Goal: Find specific page/section: Find specific page/section

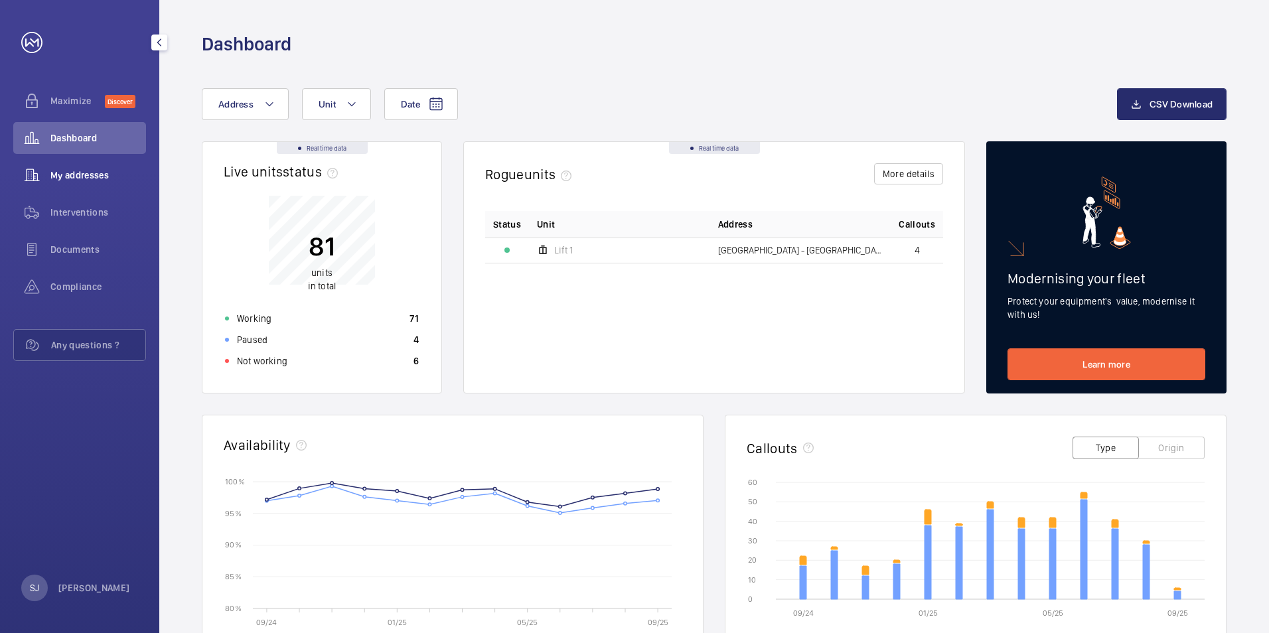
click at [87, 181] on span "My addresses" at bounding box center [98, 175] width 96 height 13
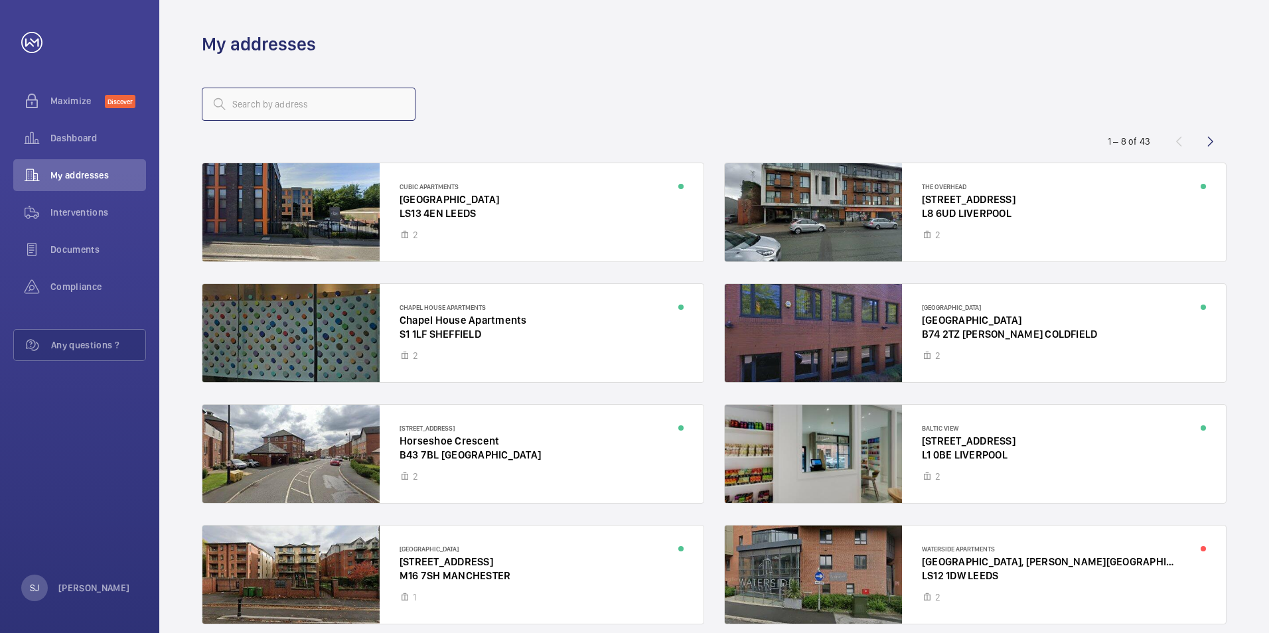
click at [340, 108] on input "text" at bounding box center [309, 104] width 214 height 33
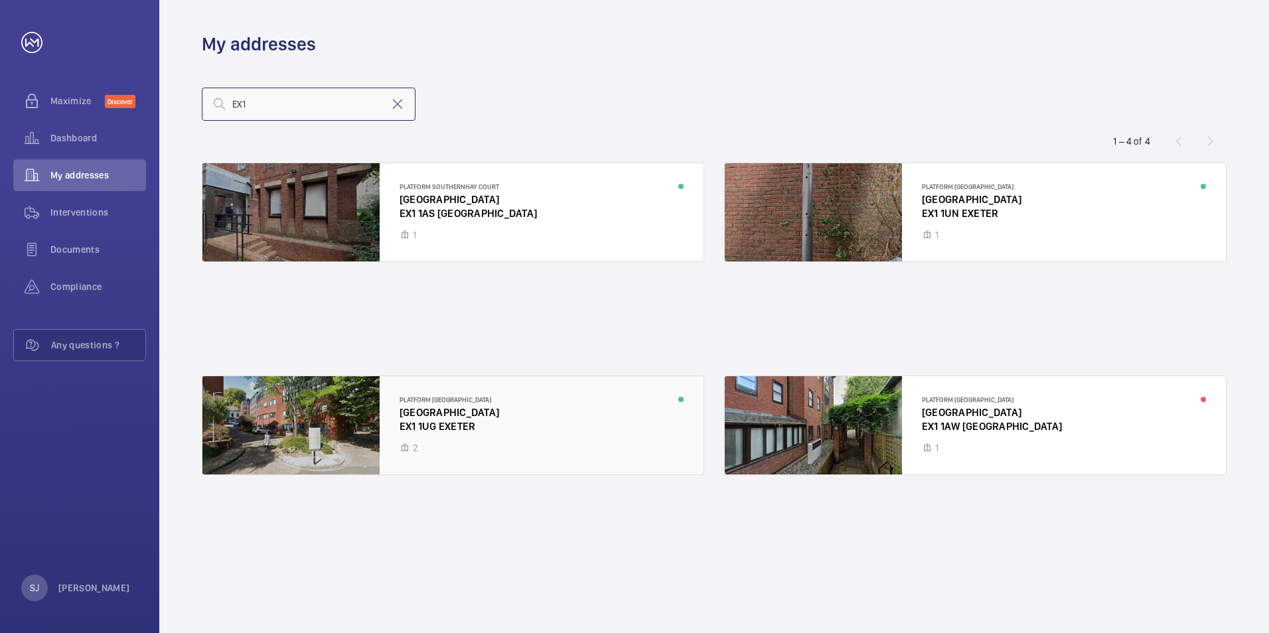
type input "EX1"
click at [496, 451] on div at bounding box center [452, 425] width 501 height 98
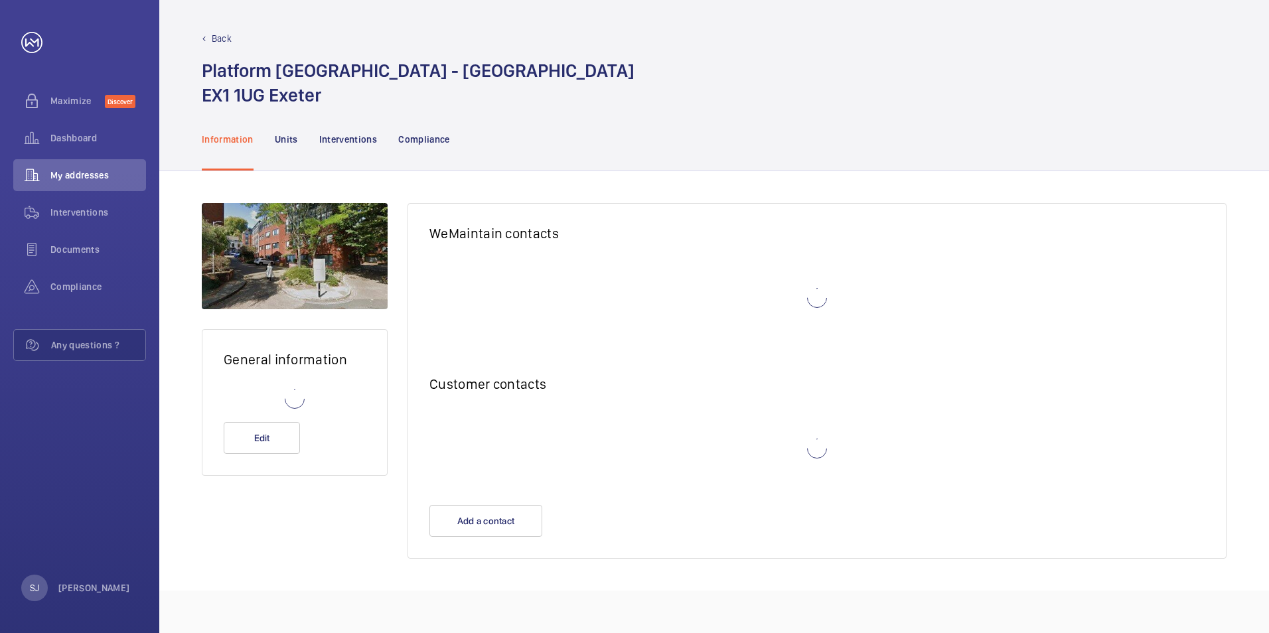
click at [461, 342] on wm-front-card-body at bounding box center [817, 305] width 818 height 100
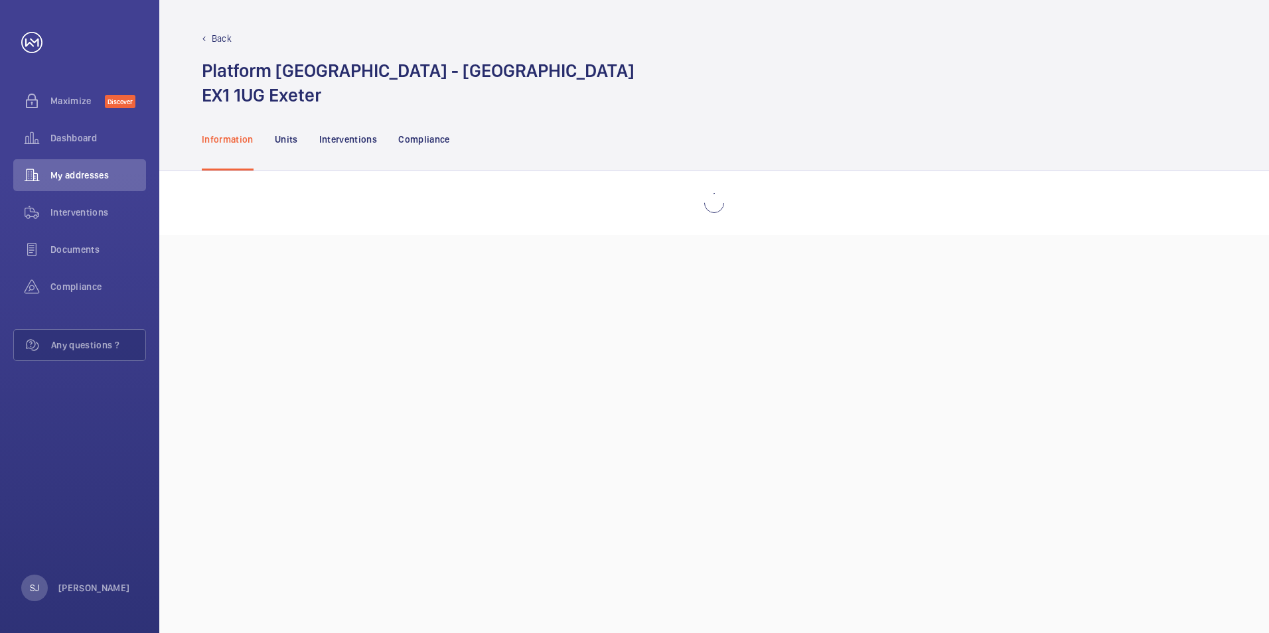
click at [229, 39] on p "Back" at bounding box center [222, 38] width 20 height 13
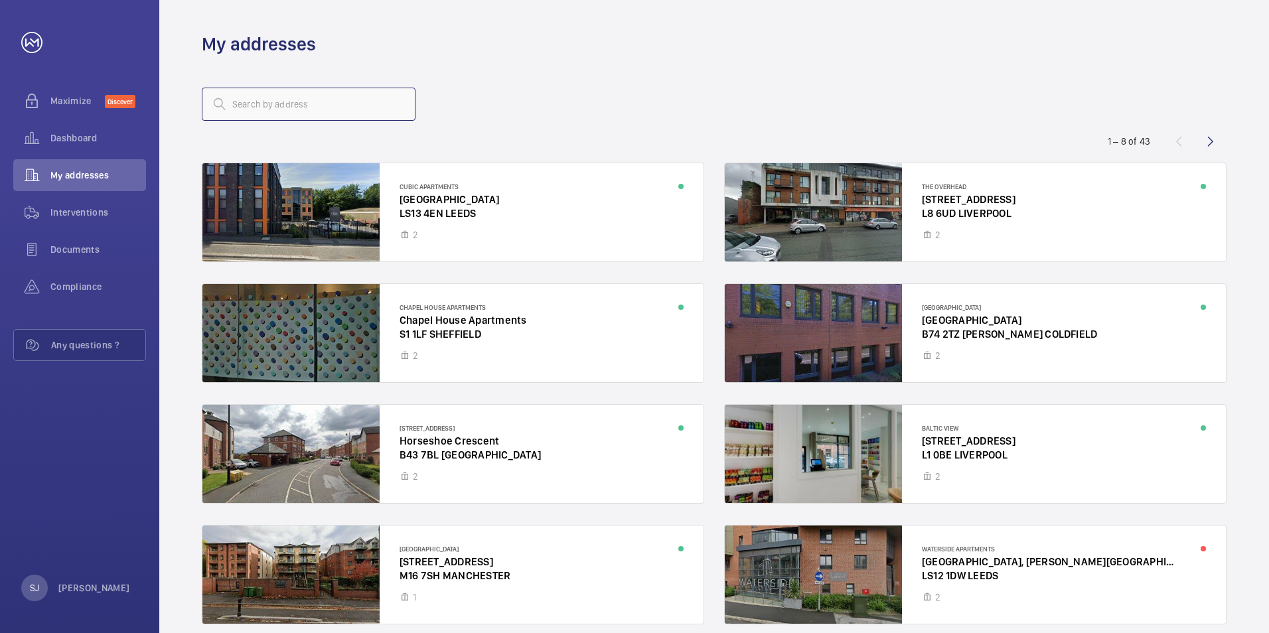
click at [344, 98] on input "text" at bounding box center [309, 104] width 214 height 33
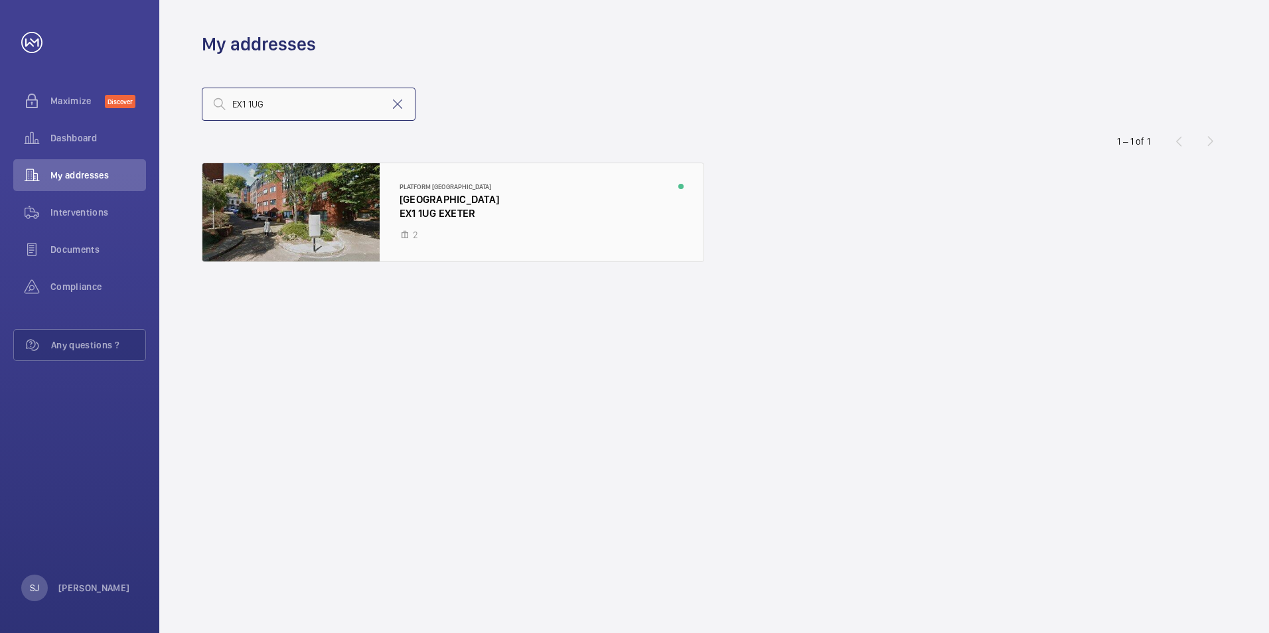
type input "EX1 1UG"
click at [543, 201] on div at bounding box center [452, 212] width 501 height 98
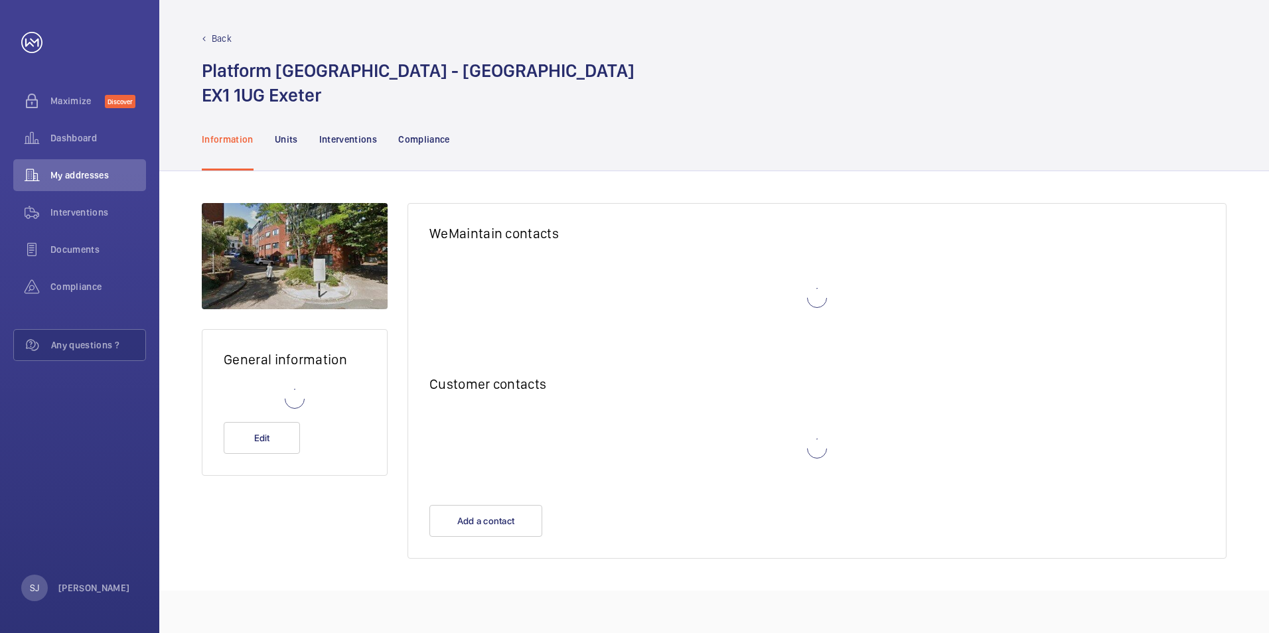
click at [204, 42] on div "Back" at bounding box center [714, 38] width 1025 height 13
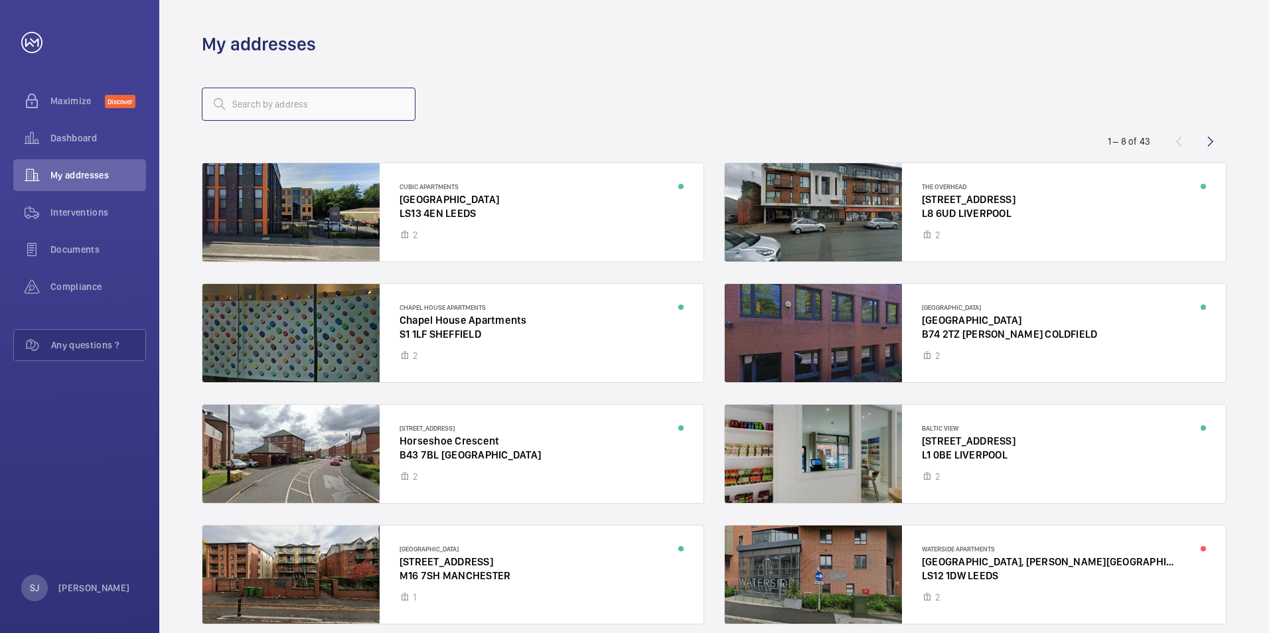
click at [313, 111] on input "text" at bounding box center [309, 104] width 214 height 33
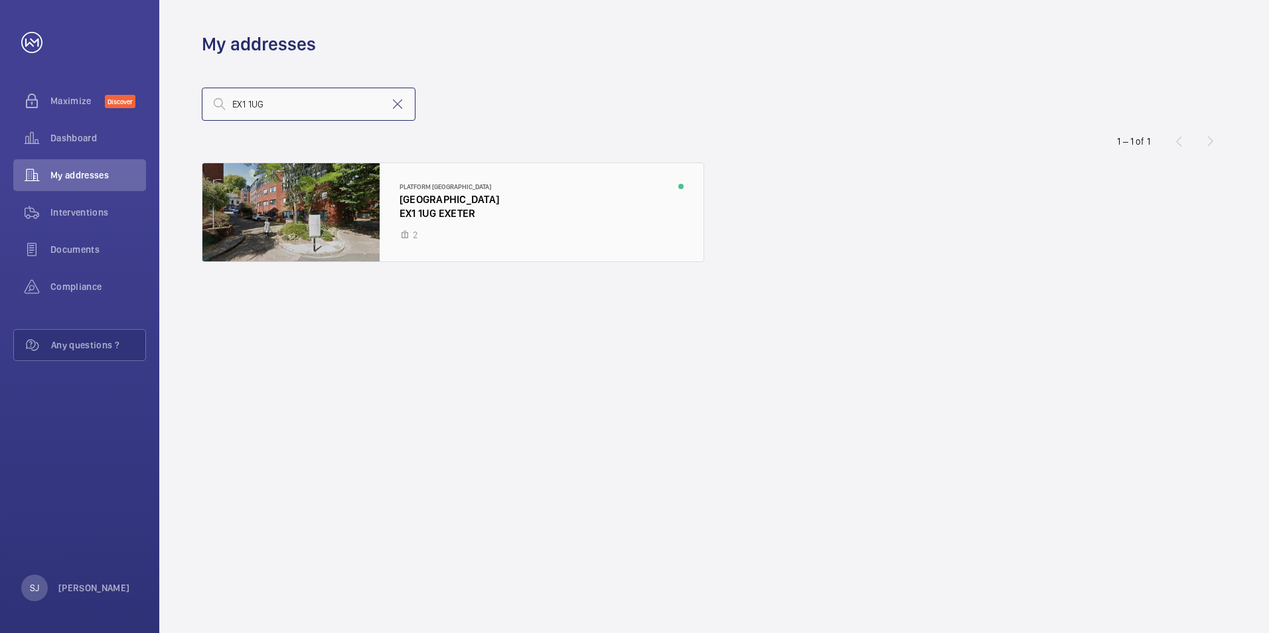
type input "EX1 1UG"
click at [340, 181] on div at bounding box center [452, 212] width 501 height 98
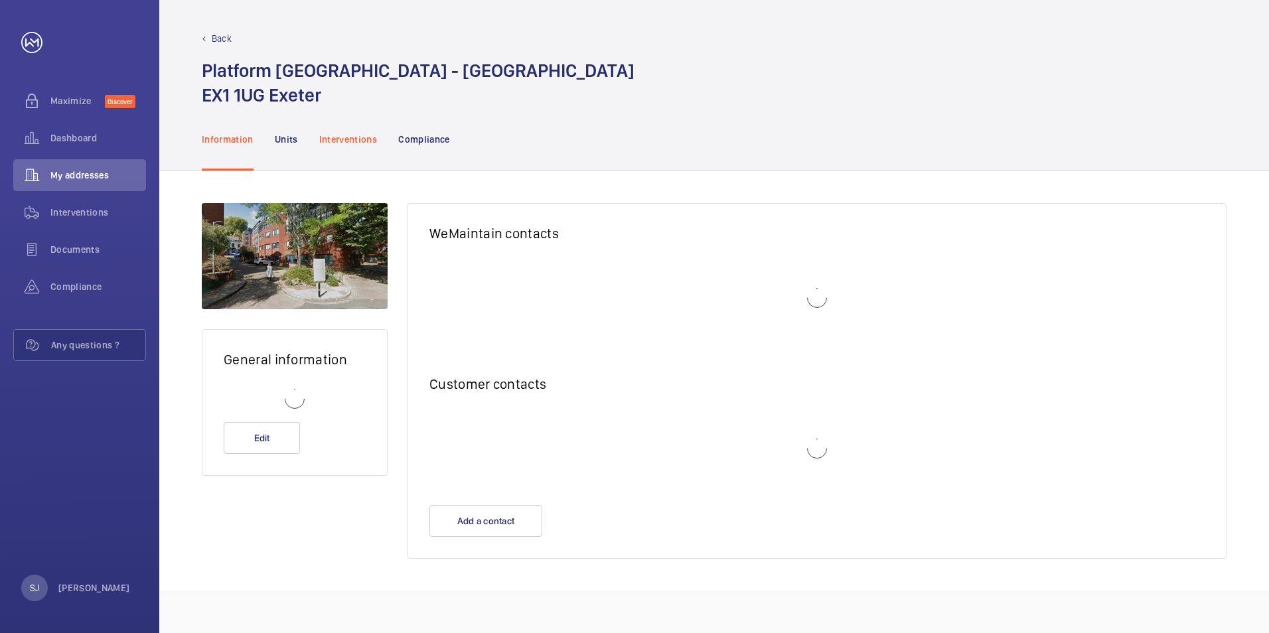
click at [357, 145] on p "Interventions" at bounding box center [348, 139] width 58 height 13
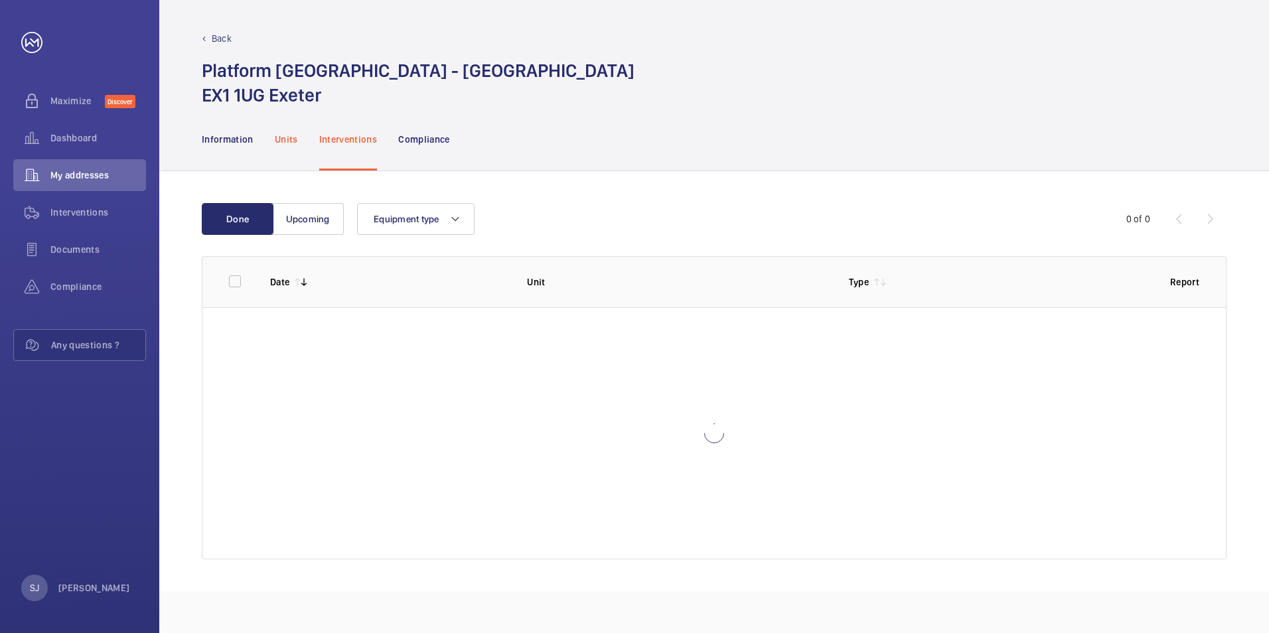
click at [288, 136] on p "Units" at bounding box center [286, 139] width 23 height 13
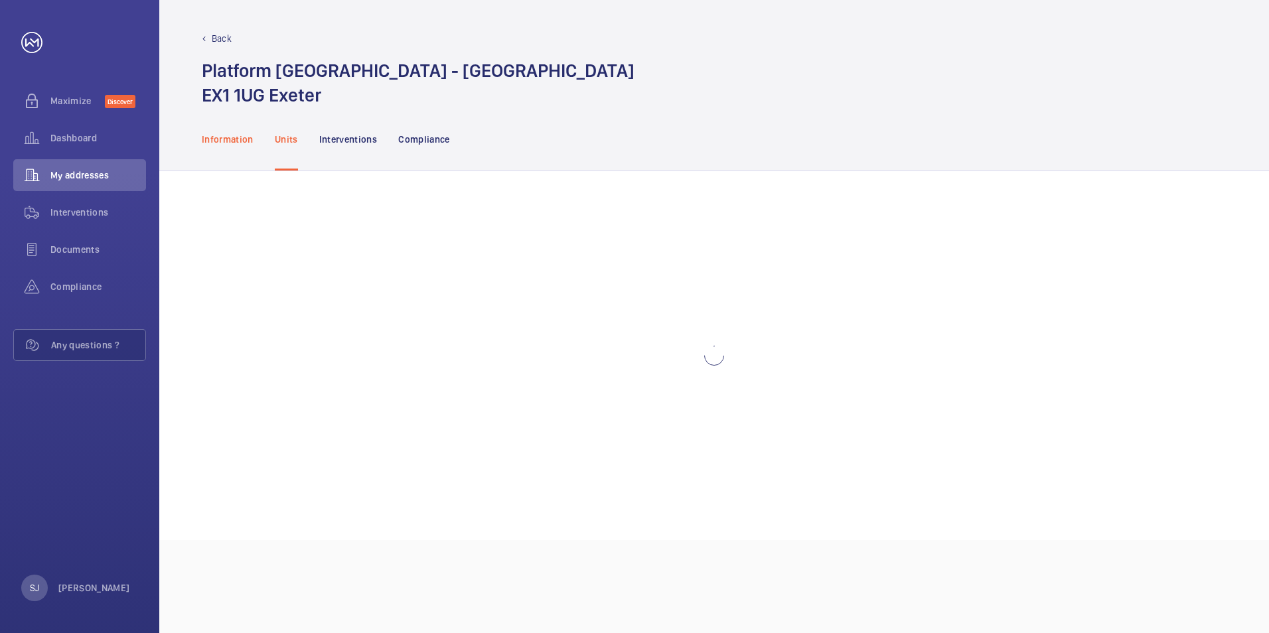
click at [248, 139] on p "Information" at bounding box center [228, 139] width 52 height 13
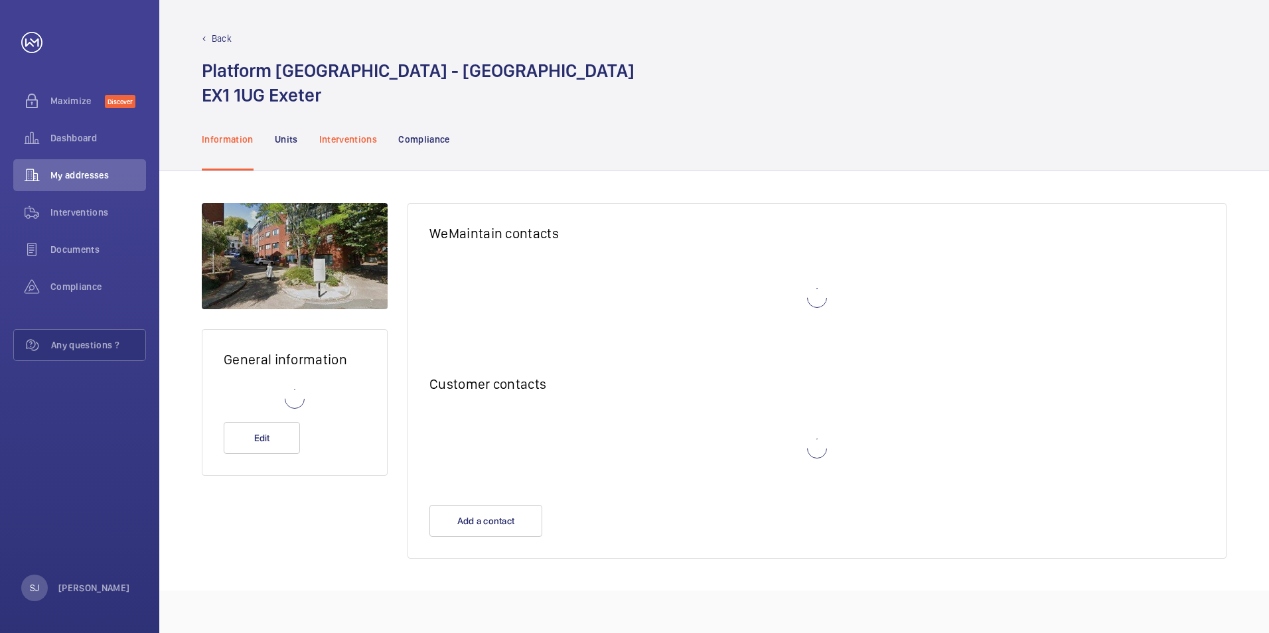
click at [415, 150] on div "Compliance" at bounding box center [424, 139] width 52 height 63
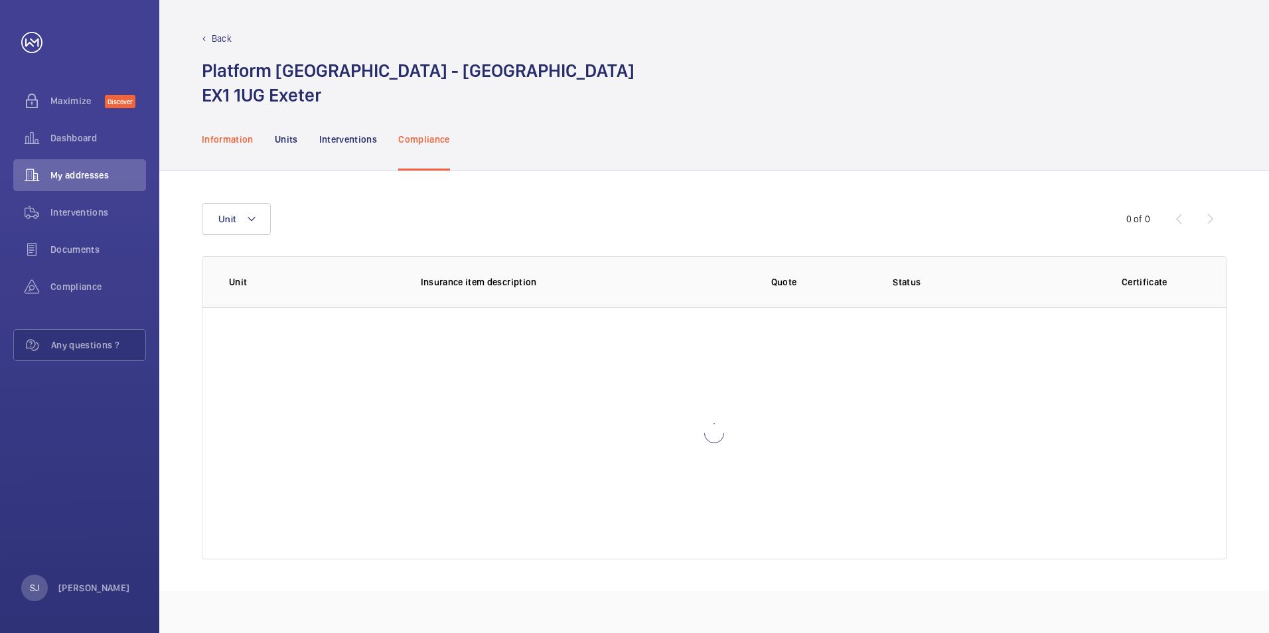
click at [239, 148] on div "Information" at bounding box center [228, 139] width 52 height 63
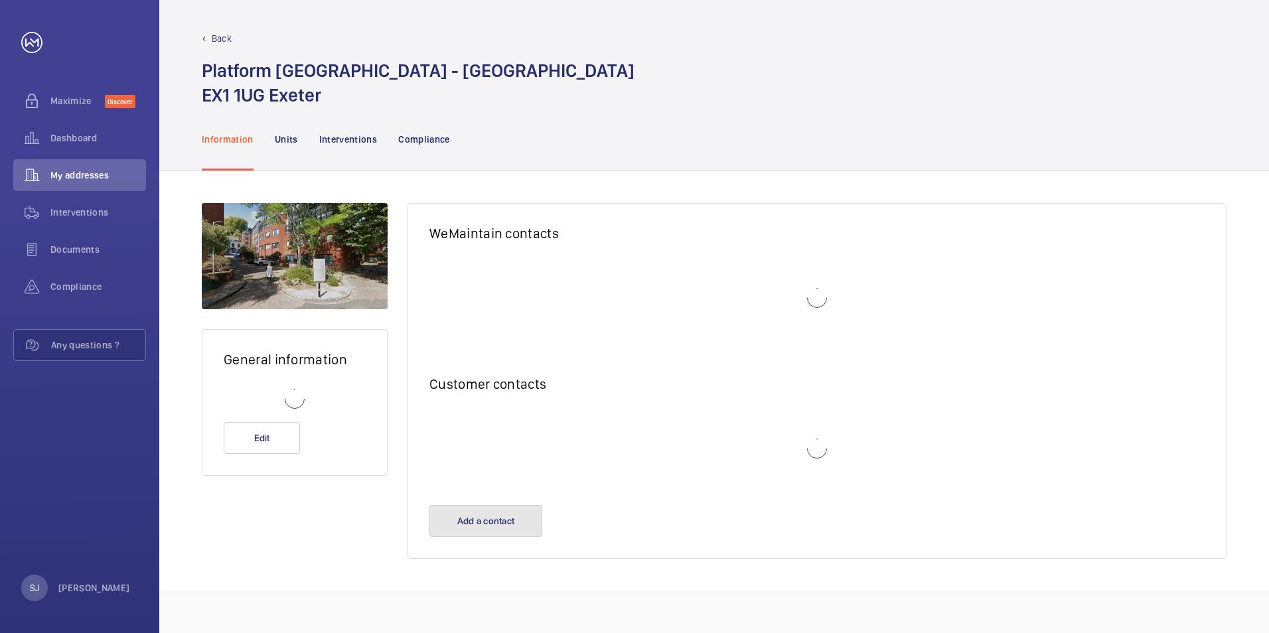
click at [505, 523] on button "Add a contact" at bounding box center [485, 521] width 113 height 32
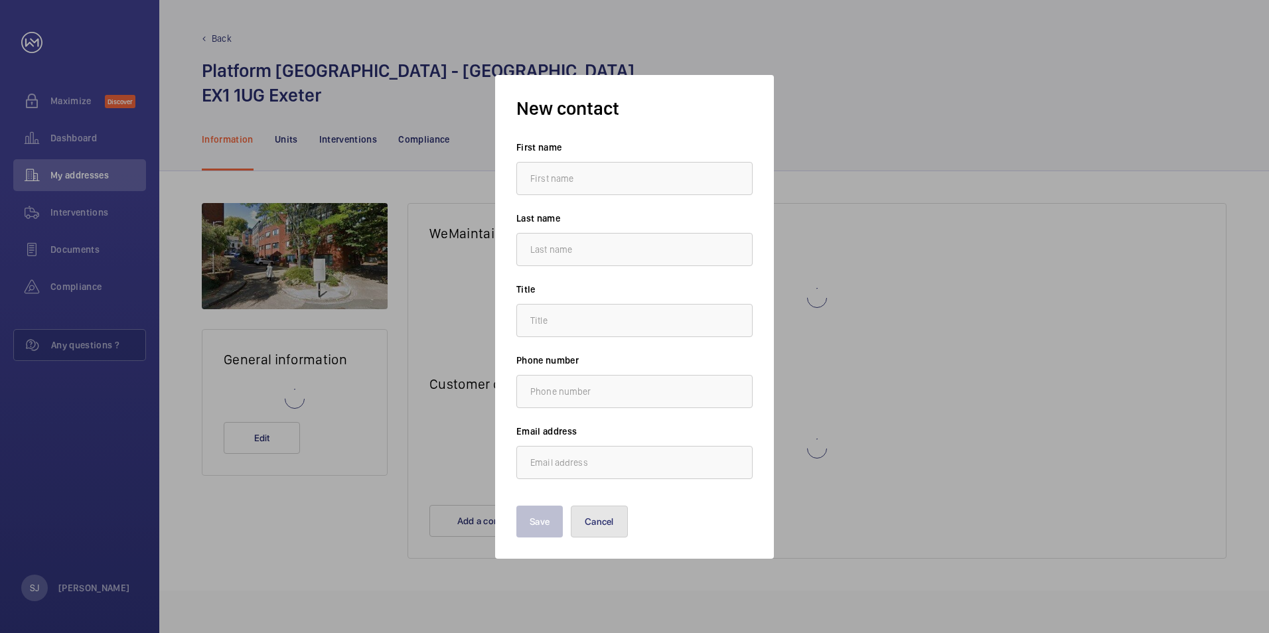
click at [603, 520] on button "Cancel" at bounding box center [599, 522] width 57 height 32
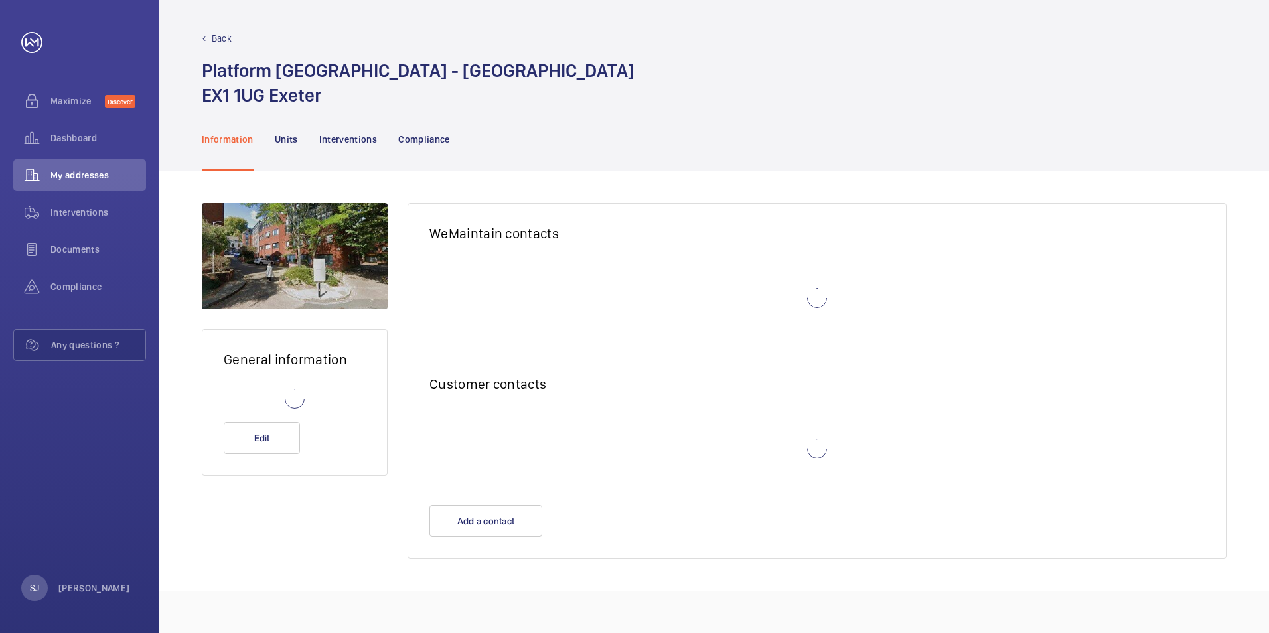
click at [221, 36] on p "Back" at bounding box center [222, 38] width 20 height 13
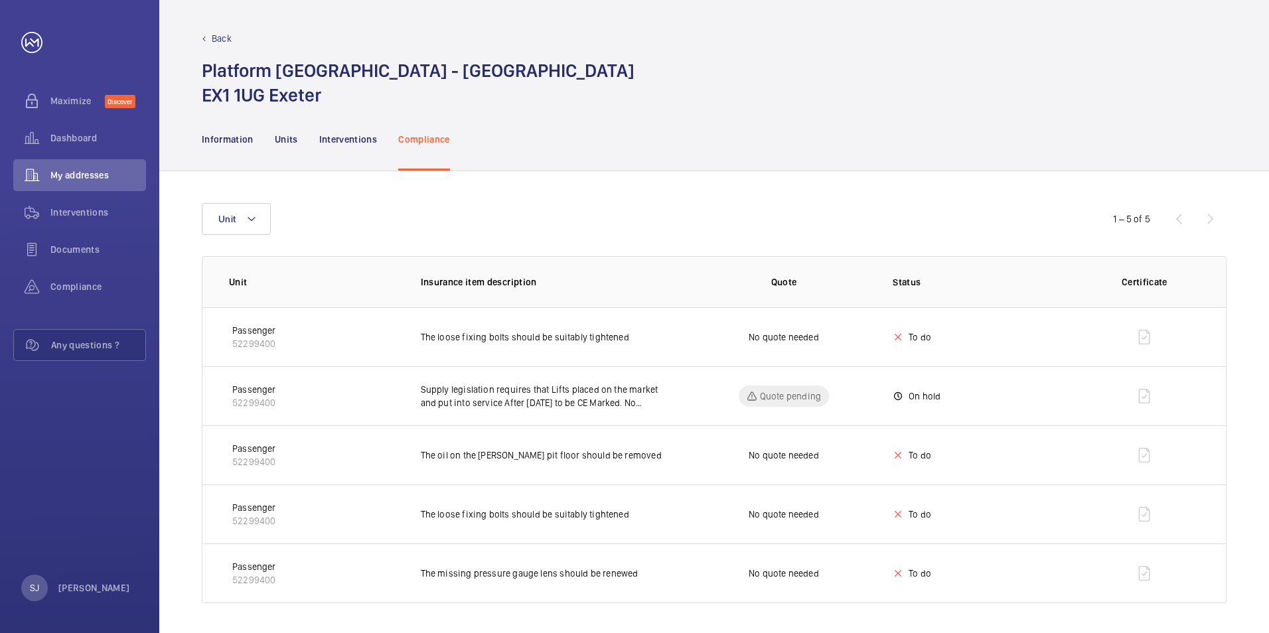
click at [218, 35] on p "Back" at bounding box center [222, 38] width 20 height 13
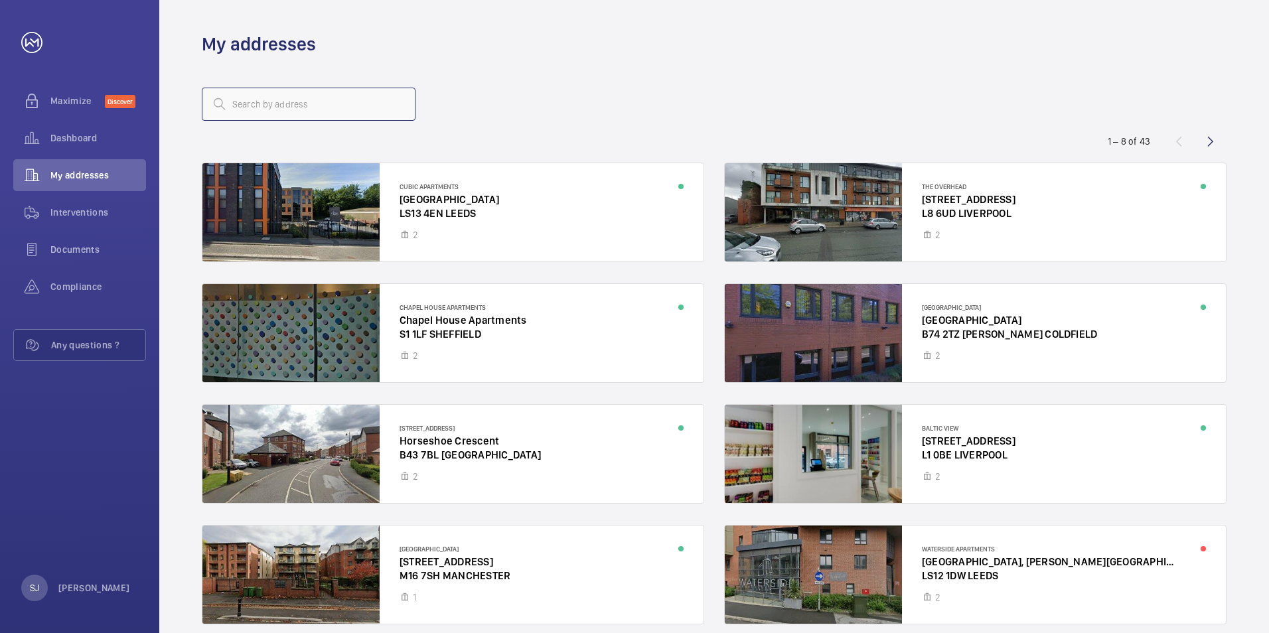
click at [293, 92] on input "text" at bounding box center [309, 104] width 214 height 33
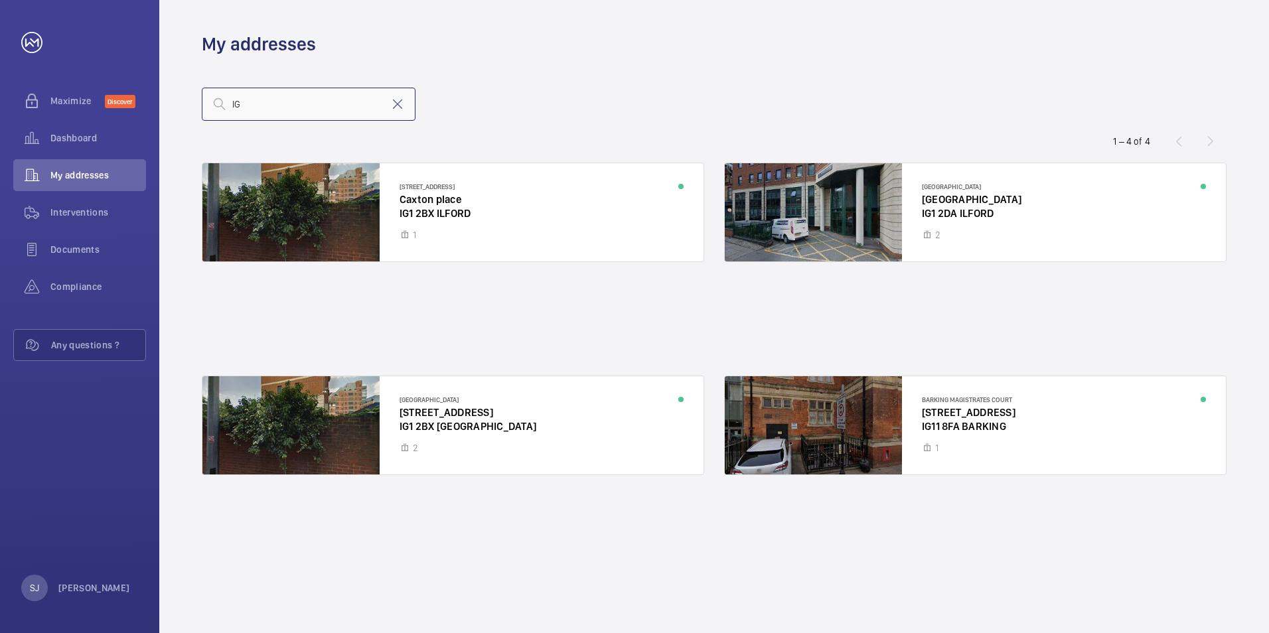
type input "I"
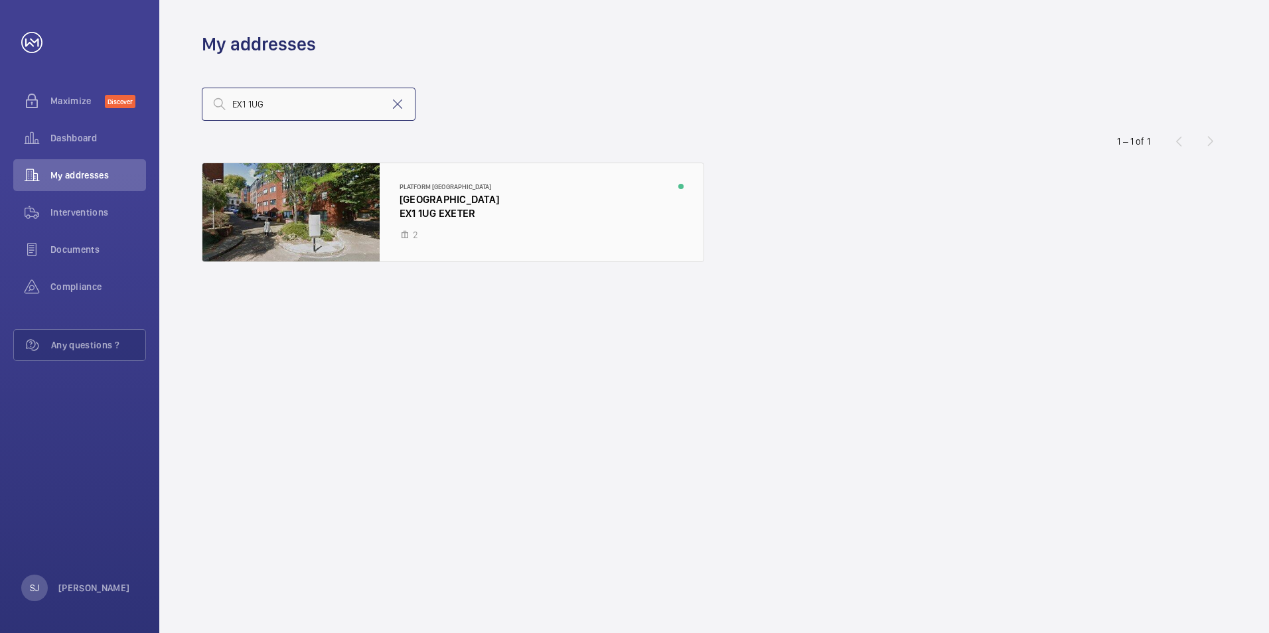
type input "EX1 1UG"
click at [405, 192] on div at bounding box center [452, 212] width 501 height 98
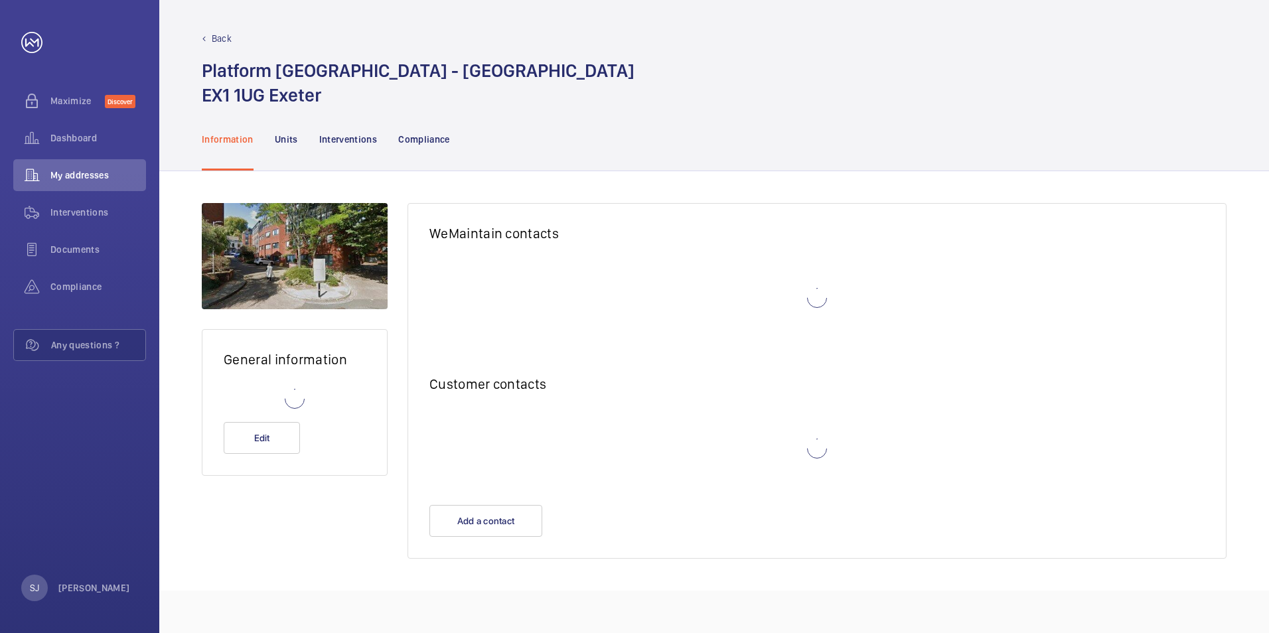
click at [227, 37] on p "Back" at bounding box center [222, 38] width 20 height 13
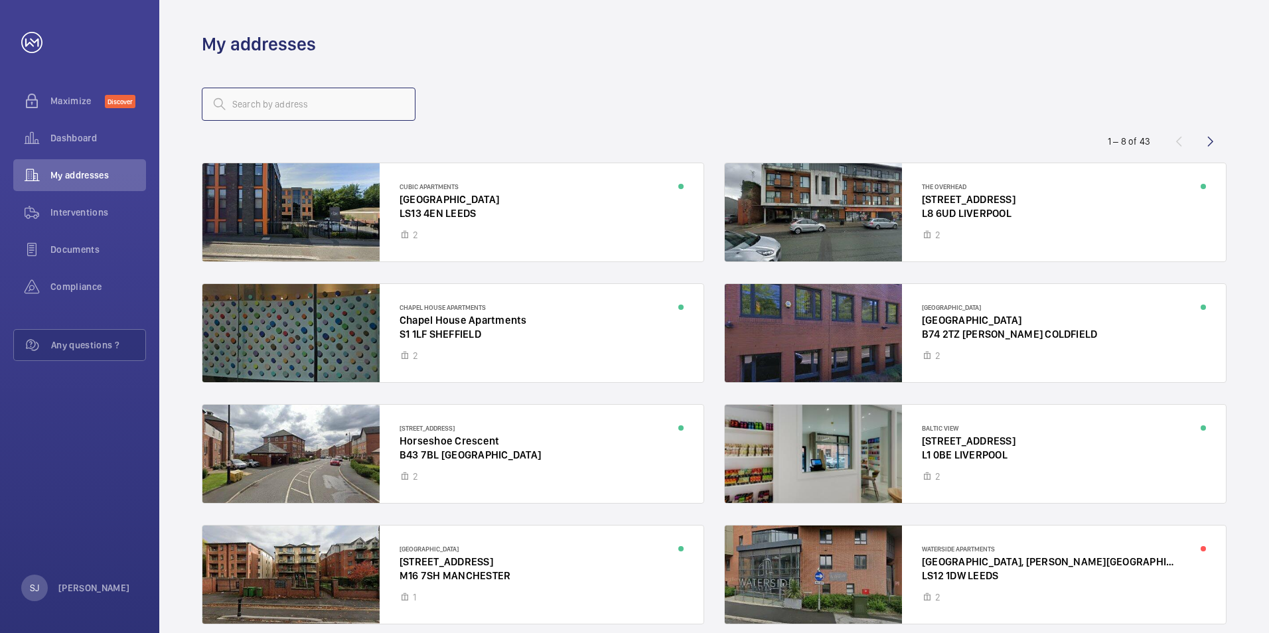
click at [349, 111] on input "text" at bounding box center [309, 104] width 214 height 33
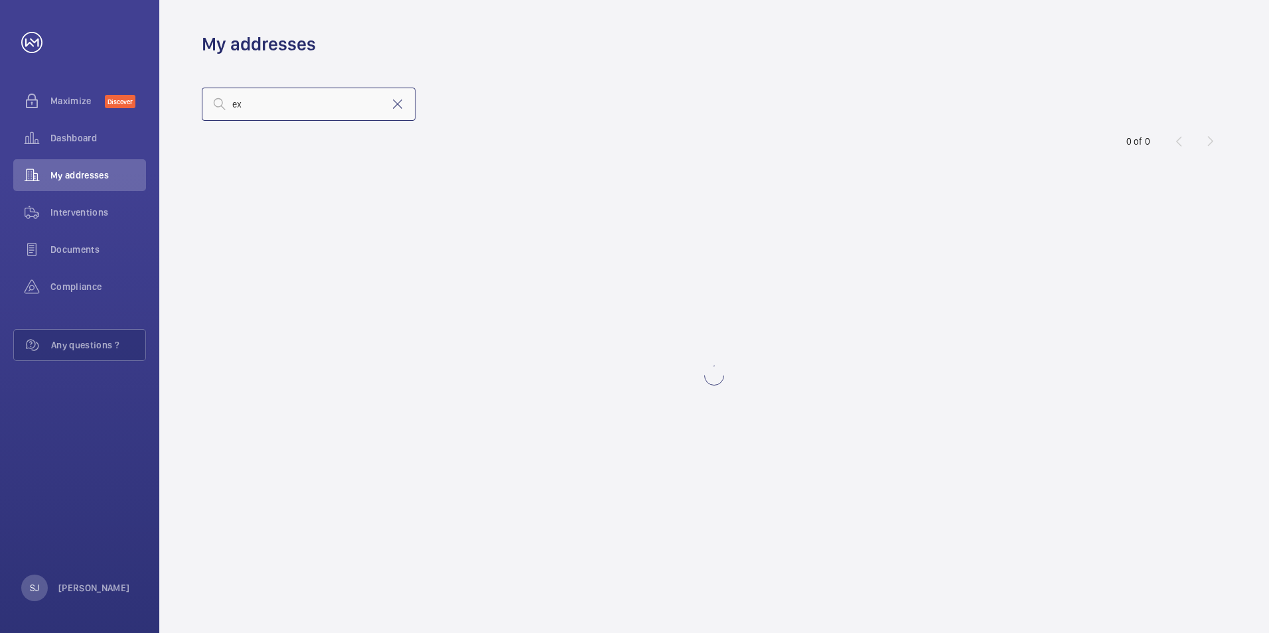
type input "e"
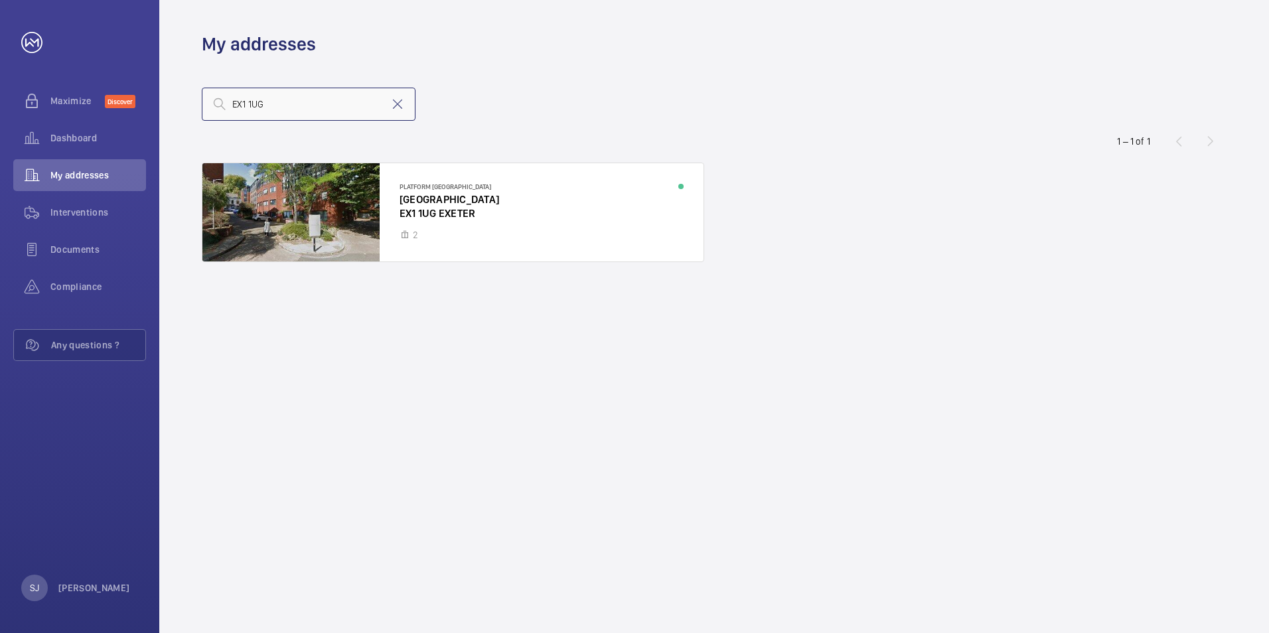
type input "EX1 1UG"
click at [408, 212] on div at bounding box center [452, 212] width 501 height 98
